Goal: Share content

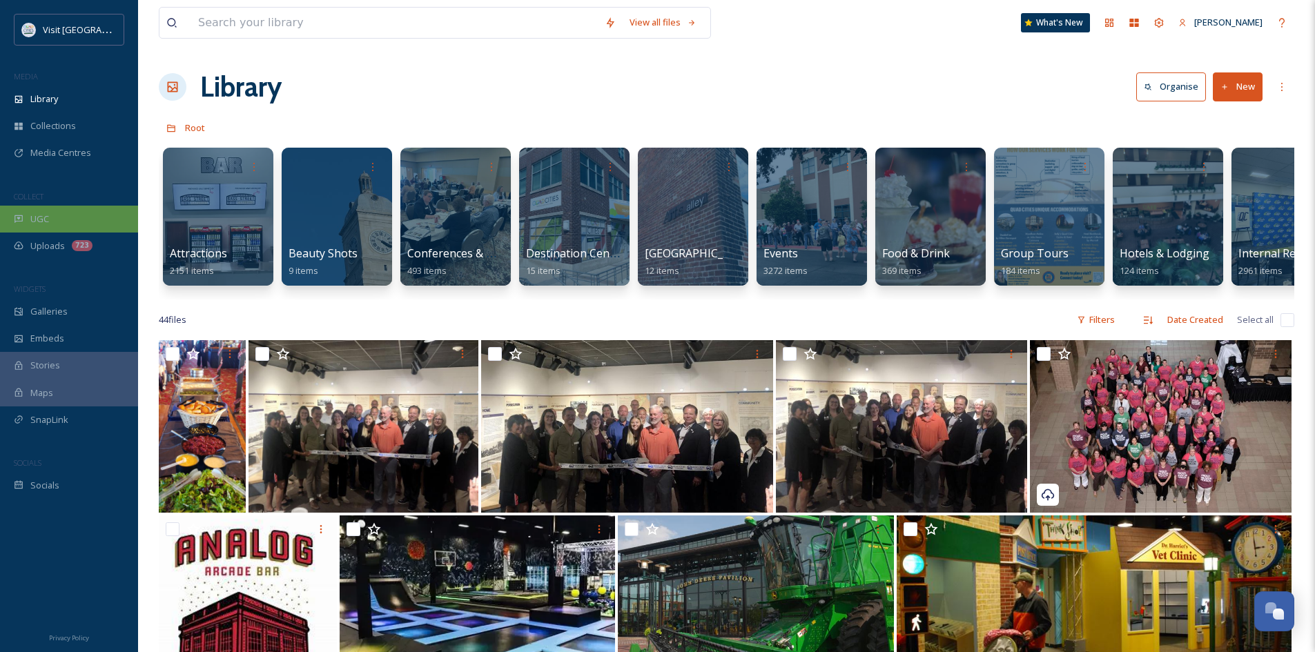
click at [65, 214] on div "UGC" at bounding box center [69, 219] width 138 height 27
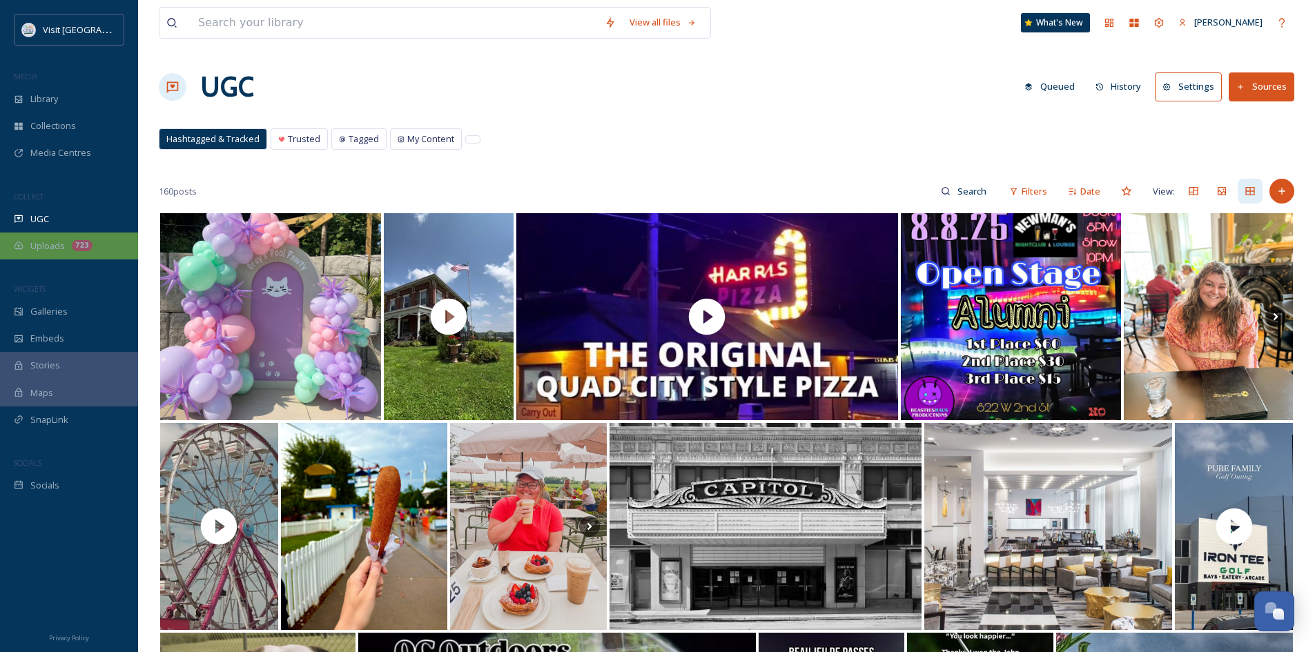
click at [73, 242] on div "723" at bounding box center [82, 245] width 21 height 11
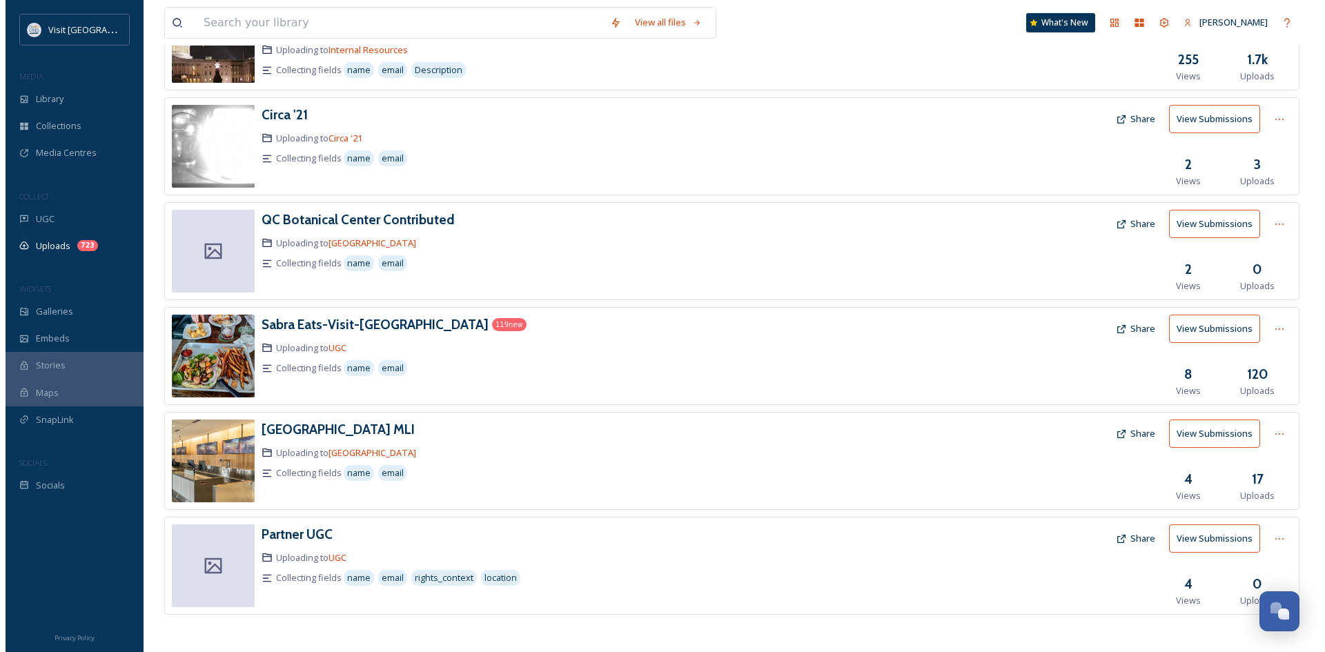
scroll to position [245, 0]
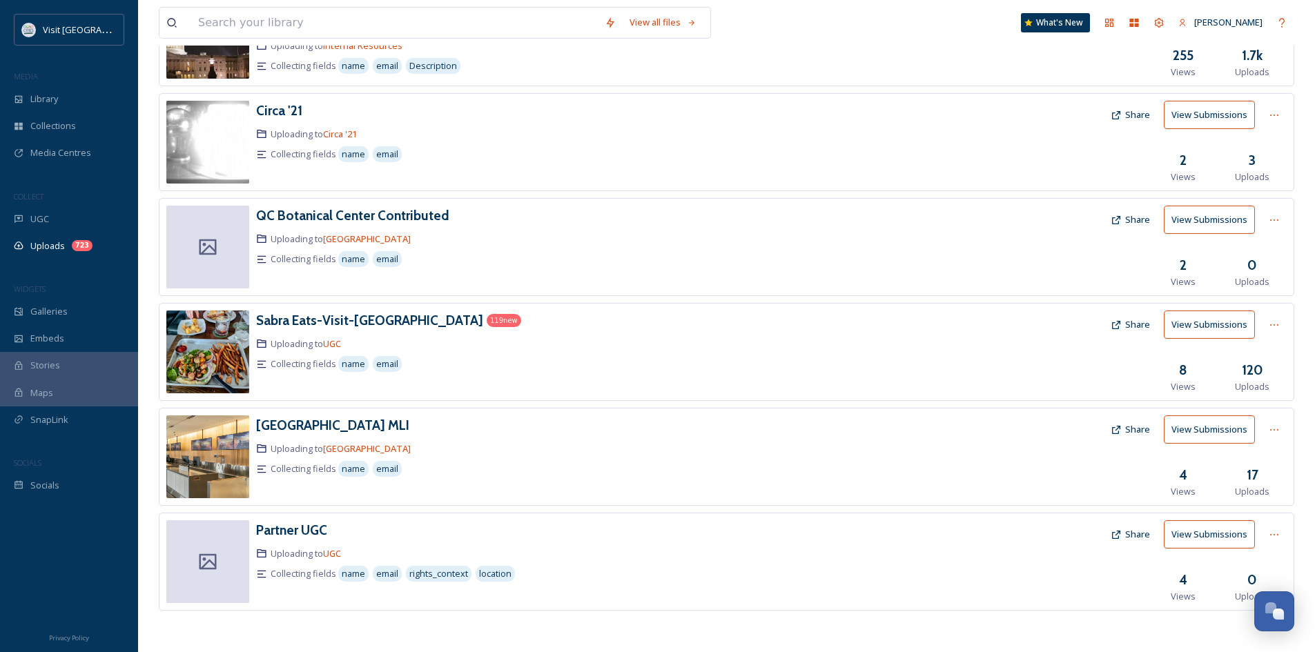
click at [1131, 538] on button "Share" at bounding box center [1129, 534] width 53 height 27
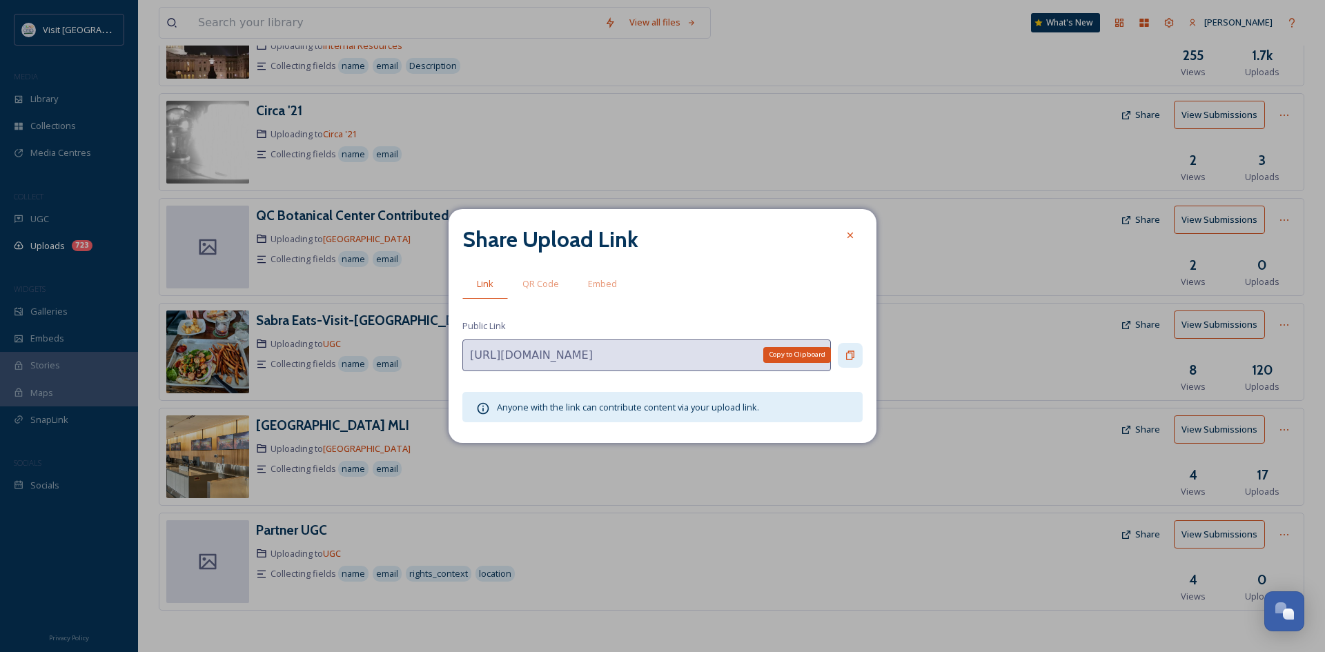
click at [856, 359] on div "Copy to Clipboard" at bounding box center [850, 355] width 25 height 25
